Goal: Transaction & Acquisition: Book appointment/travel/reservation

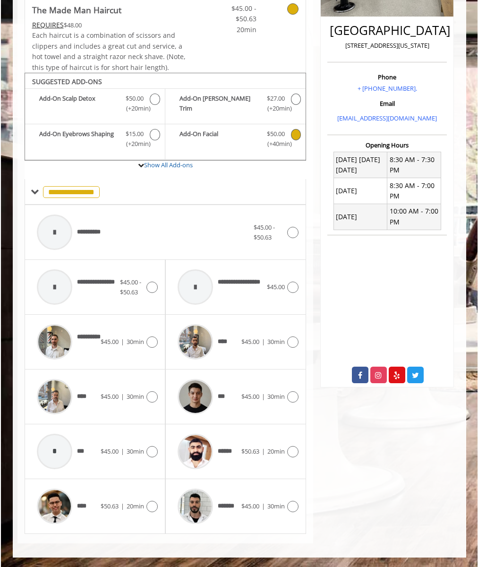
scroll to position [204, 0]
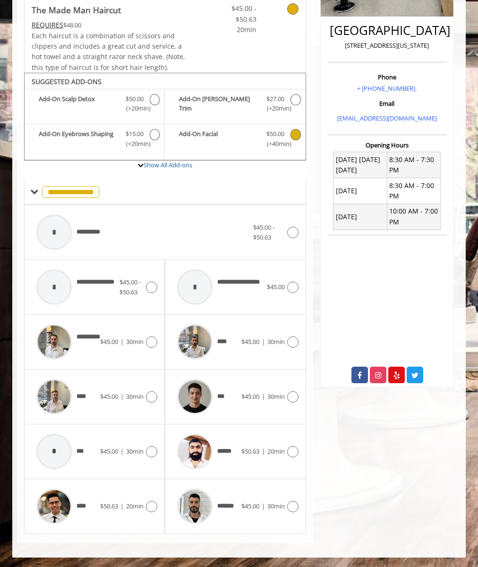
click at [165, 232] on div "**********" at bounding box center [142, 232] width 221 height 45
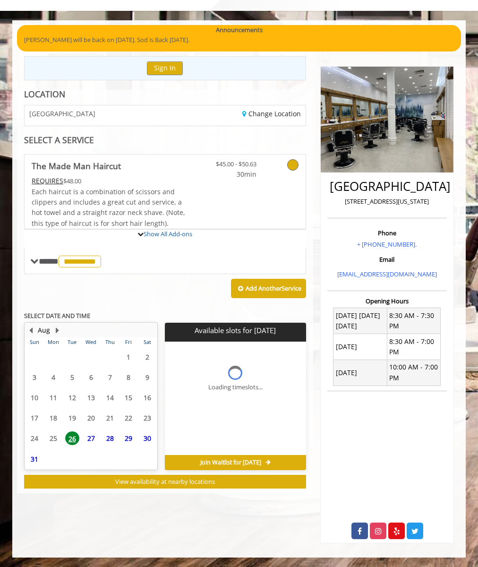
scroll to position [48, 0]
click at [91, 438] on span "27" at bounding box center [91, 438] width 14 height 14
click at [271, 113] on link "Change Location" at bounding box center [271, 113] width 59 height 9
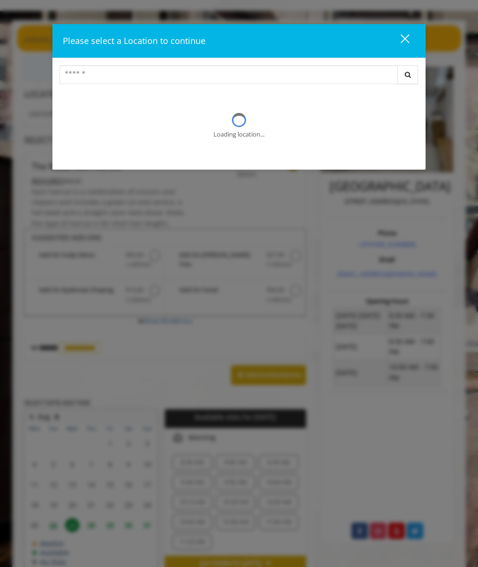
click at [399, 41] on div "close" at bounding box center [399, 41] width 19 height 14
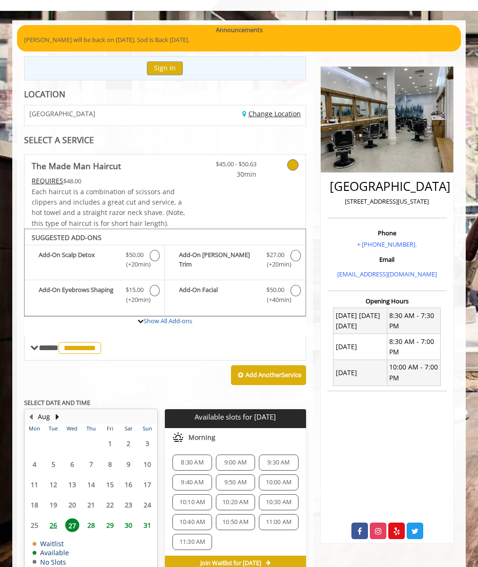
click at [271, 113] on link "Change Location" at bounding box center [271, 113] width 59 height 9
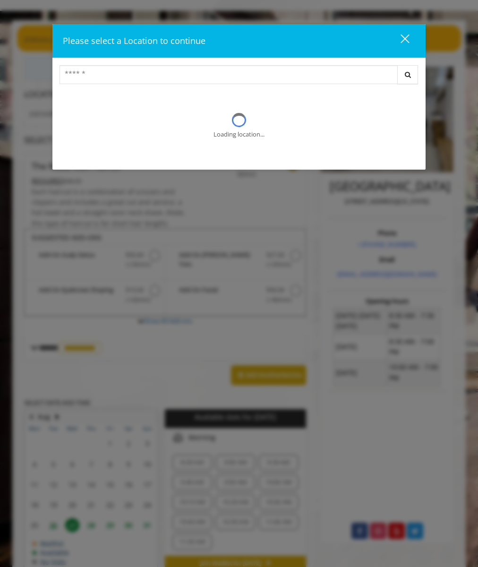
click at [399, 41] on div "close" at bounding box center [399, 41] width 19 height 14
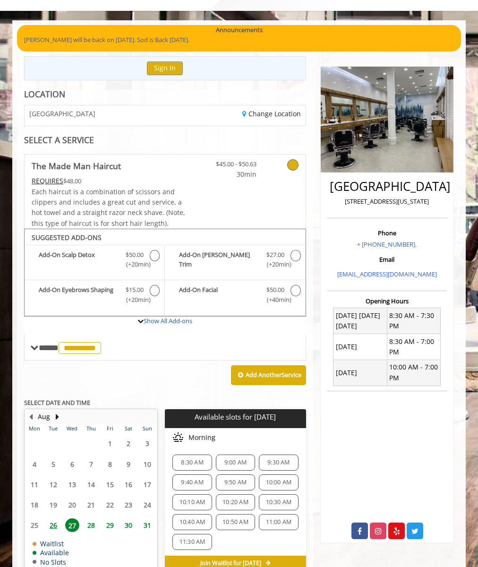
click at [230, 563] on span "Join Waitlist for [DATE]" at bounding box center [230, 563] width 61 height 8
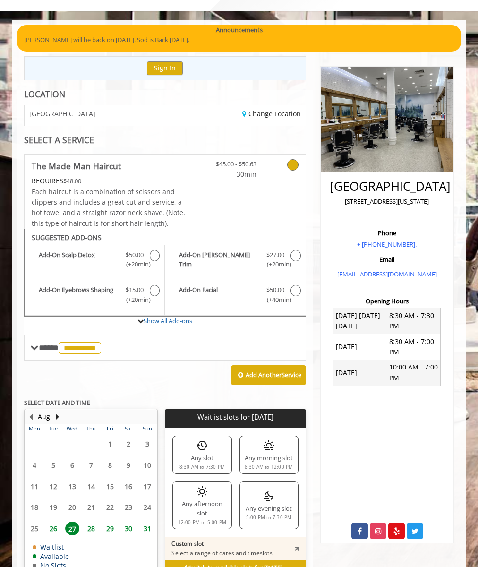
click at [166, 561] on div "Switch to available slots for [DATE]" at bounding box center [235, 567] width 141 height 15
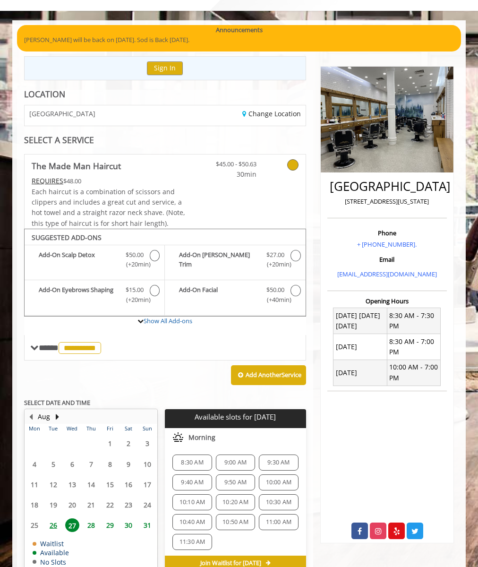
scroll to position [98, 0]
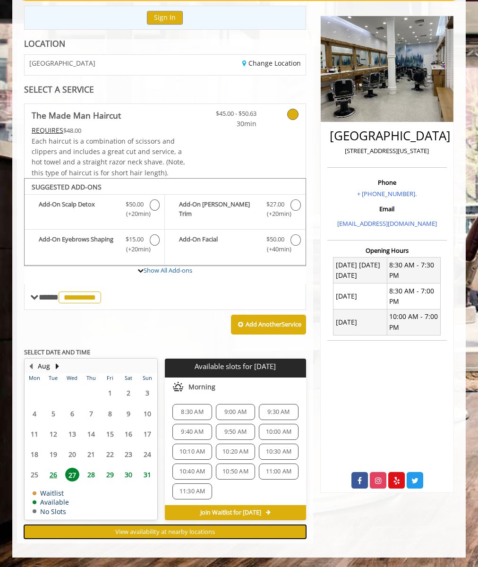
click at [165, 532] on span "View availability at nearby locations" at bounding box center [165, 531] width 100 height 9
